Goal: Check status: Check status

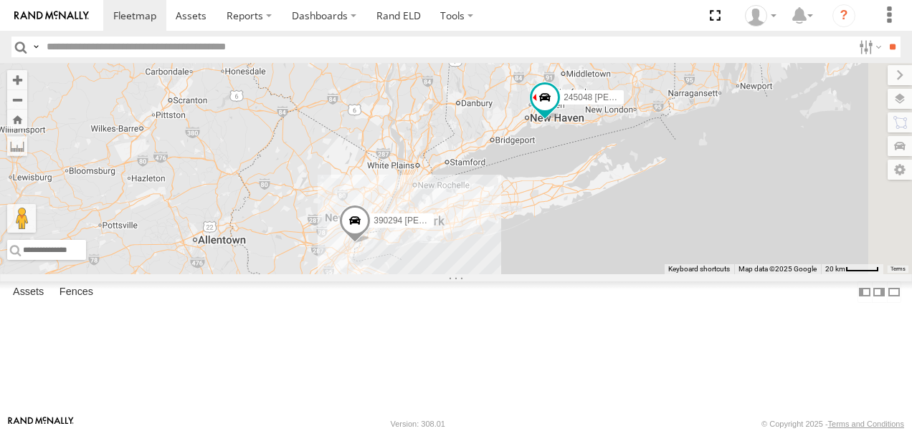
drag, startPoint x: 589, startPoint y: 317, endPoint x: 528, endPoint y: 266, distance: 79.4
click at [528, 266] on div "390294 [PERSON_NAME] 245048 [PERSON_NAME]" at bounding box center [456, 168] width 912 height 211
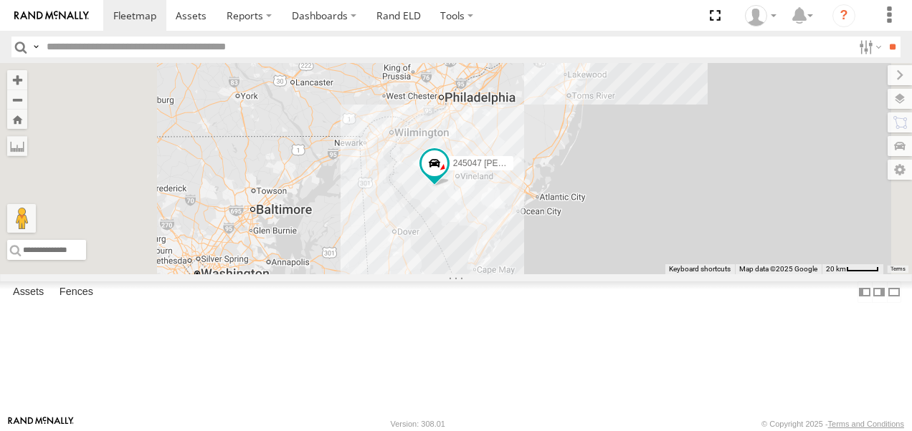
drag, startPoint x: 590, startPoint y: 392, endPoint x: 704, endPoint y: 212, distance: 212.9
click at [704, 212] on div "245048 [PERSON_NAME] 390294 [PERSON_NAME] 245047 [PERSON_NAME]" at bounding box center [456, 168] width 912 height 211
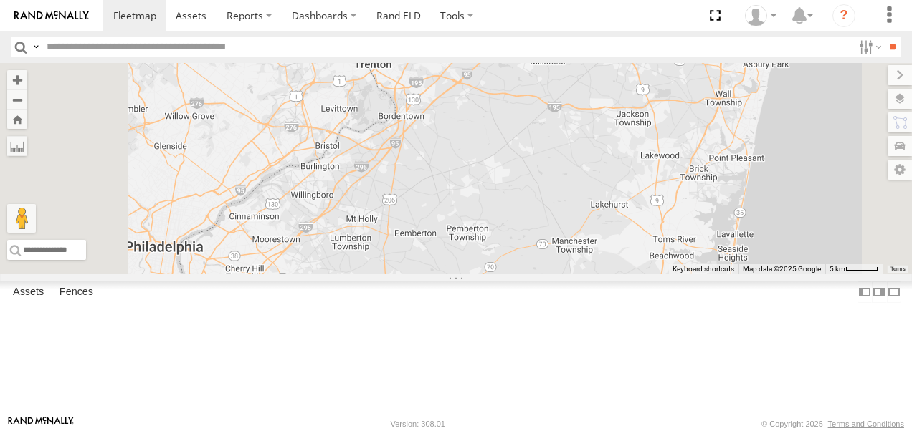
drag, startPoint x: 714, startPoint y: 111, endPoint x: 717, endPoint y: 157, distance: 45.9
click at [717, 157] on div "245048 [PERSON_NAME] 390294 [PERSON_NAME] 245047 [PERSON_NAME]" at bounding box center [456, 168] width 912 height 211
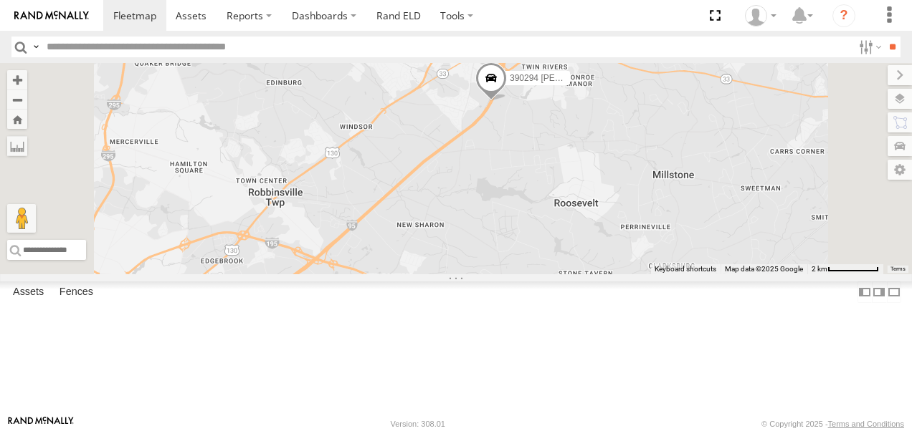
drag, startPoint x: 692, startPoint y: 118, endPoint x: 707, endPoint y: 215, distance: 98.6
click at [707, 215] on div "245048 [PERSON_NAME] 390294 [PERSON_NAME] 245047 [PERSON_NAME]" at bounding box center [456, 168] width 912 height 211
